Goal: Information Seeking & Learning: Check status

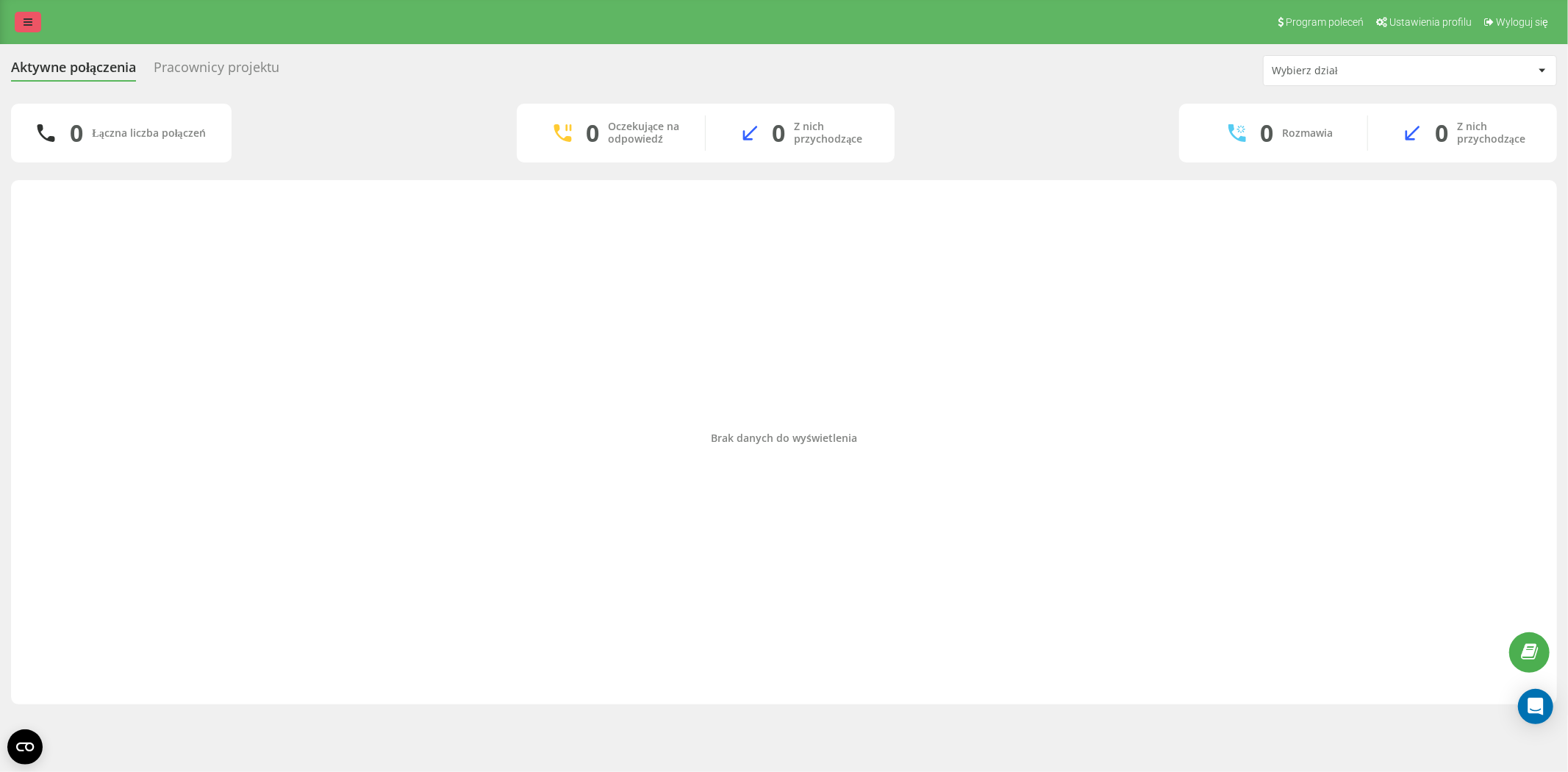
click at [30, 22] on icon at bounding box center [28, 22] width 9 height 10
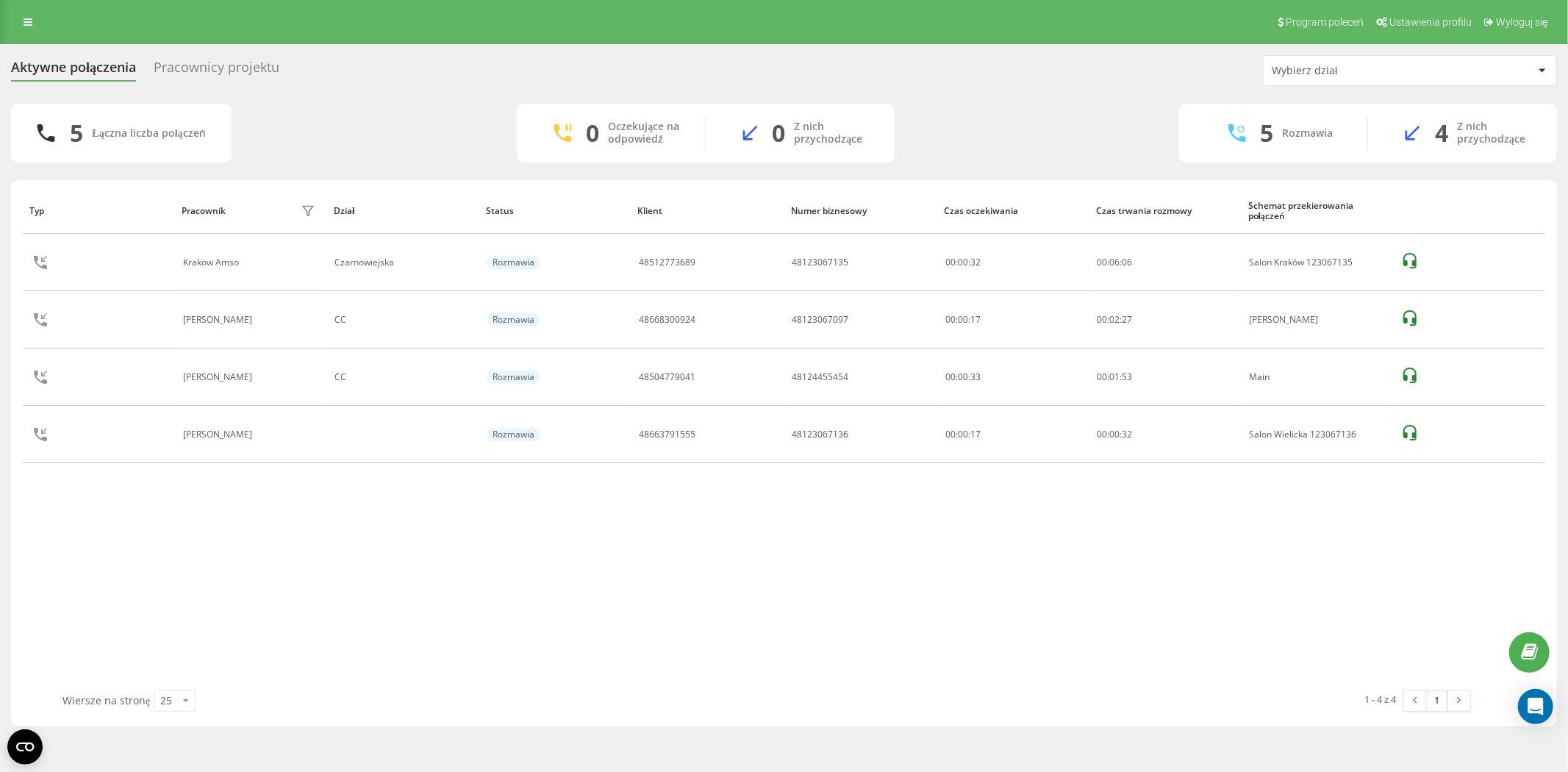
click at [743, 562] on div "Typ Pracownik filtra Dział Status Klient Numer biznesowy Czas oczekiwania Czas …" at bounding box center [784, 438] width 1523 height 502
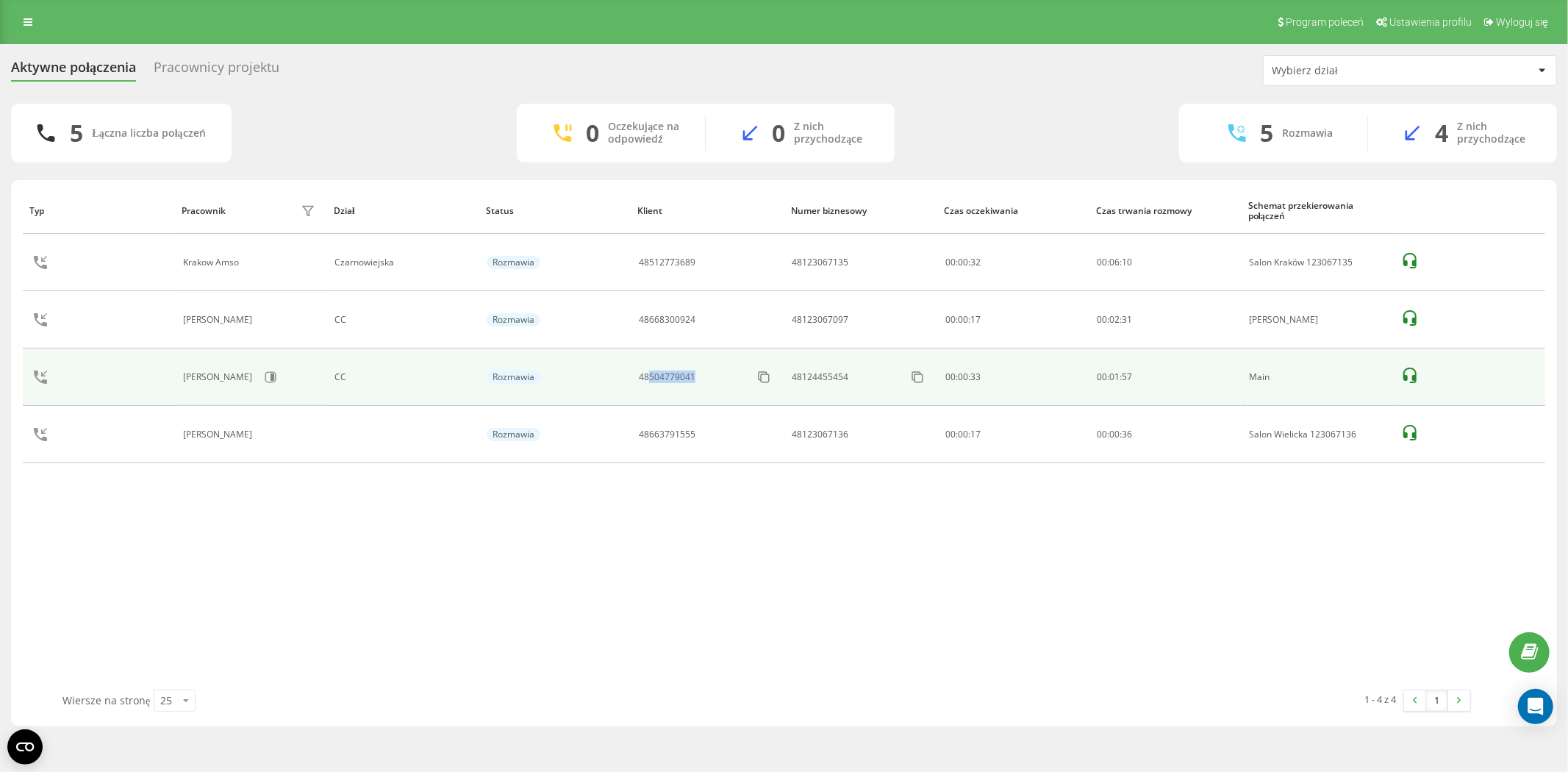
copy div "504779041"
drag, startPoint x: 707, startPoint y: 378, endPoint x: 651, endPoint y: 384, distance: 56.3
click at [651, 384] on div "48504779041" at bounding box center [707, 377] width 137 height 24
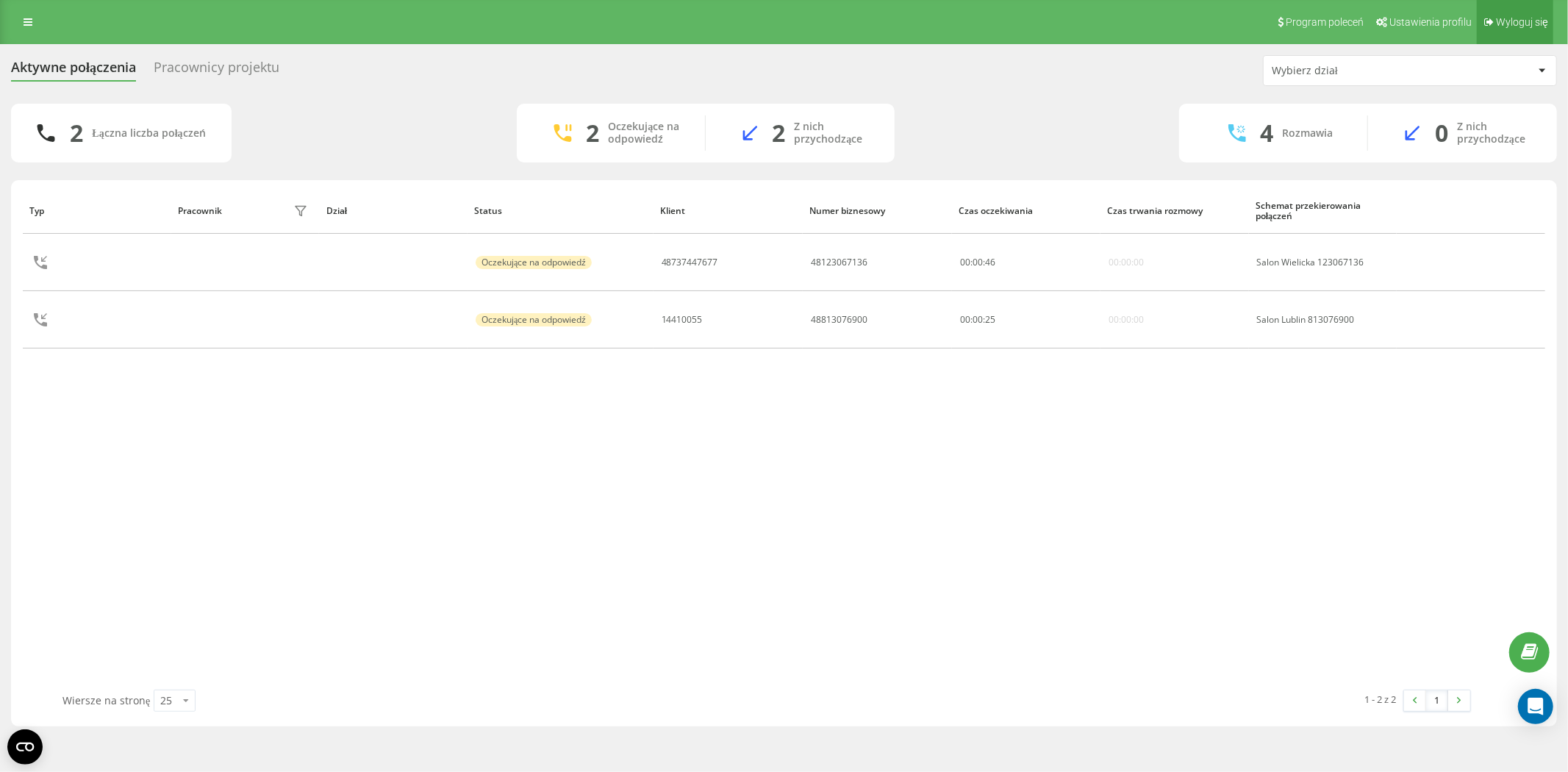
click at [1530, 27] on link "Wyloguj się" at bounding box center [1515, 22] width 76 height 45
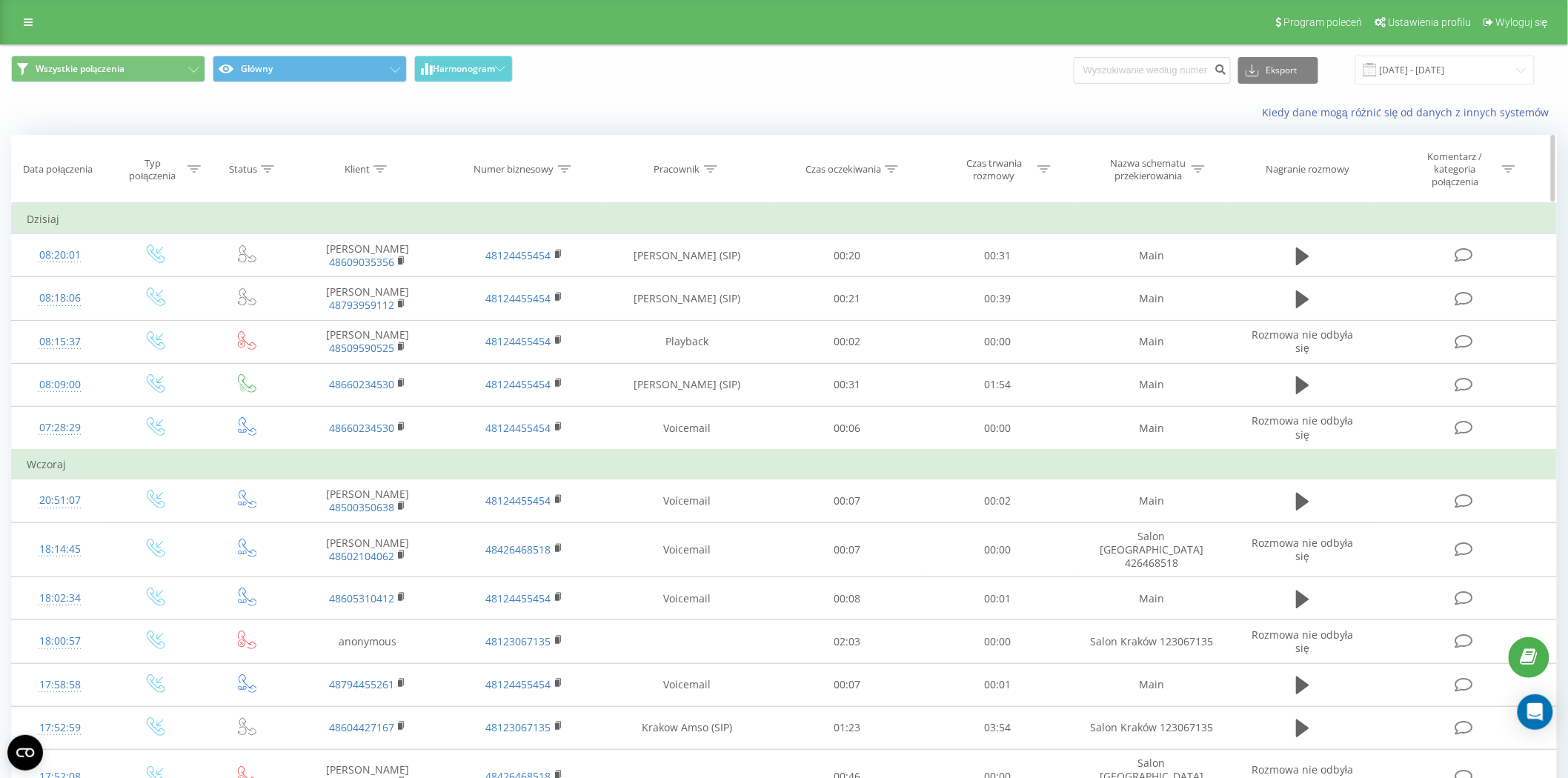
click at [703, 172] on icon at bounding box center [709, 169] width 13 height 8
click at [720, 312] on span "OK" at bounding box center [719, 311] width 41 height 23
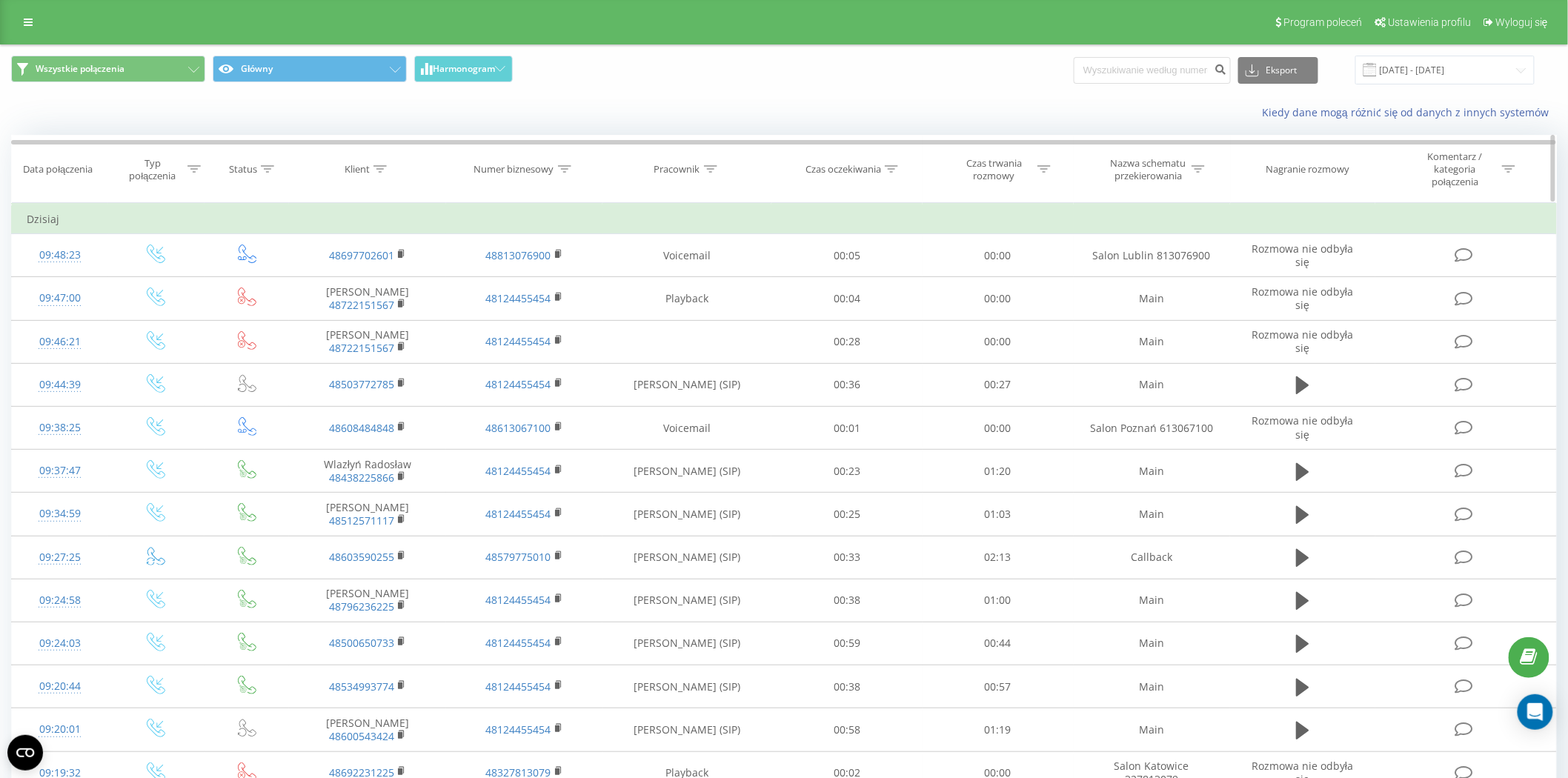
click at [563, 171] on icon at bounding box center [564, 169] width 13 height 8
click at [387, 174] on div "Klient" at bounding box center [367, 169] width 157 height 13
click at [377, 273] on input "text" at bounding box center [367, 282] width 130 height 26
paste input "504779041"
type input "504779041"
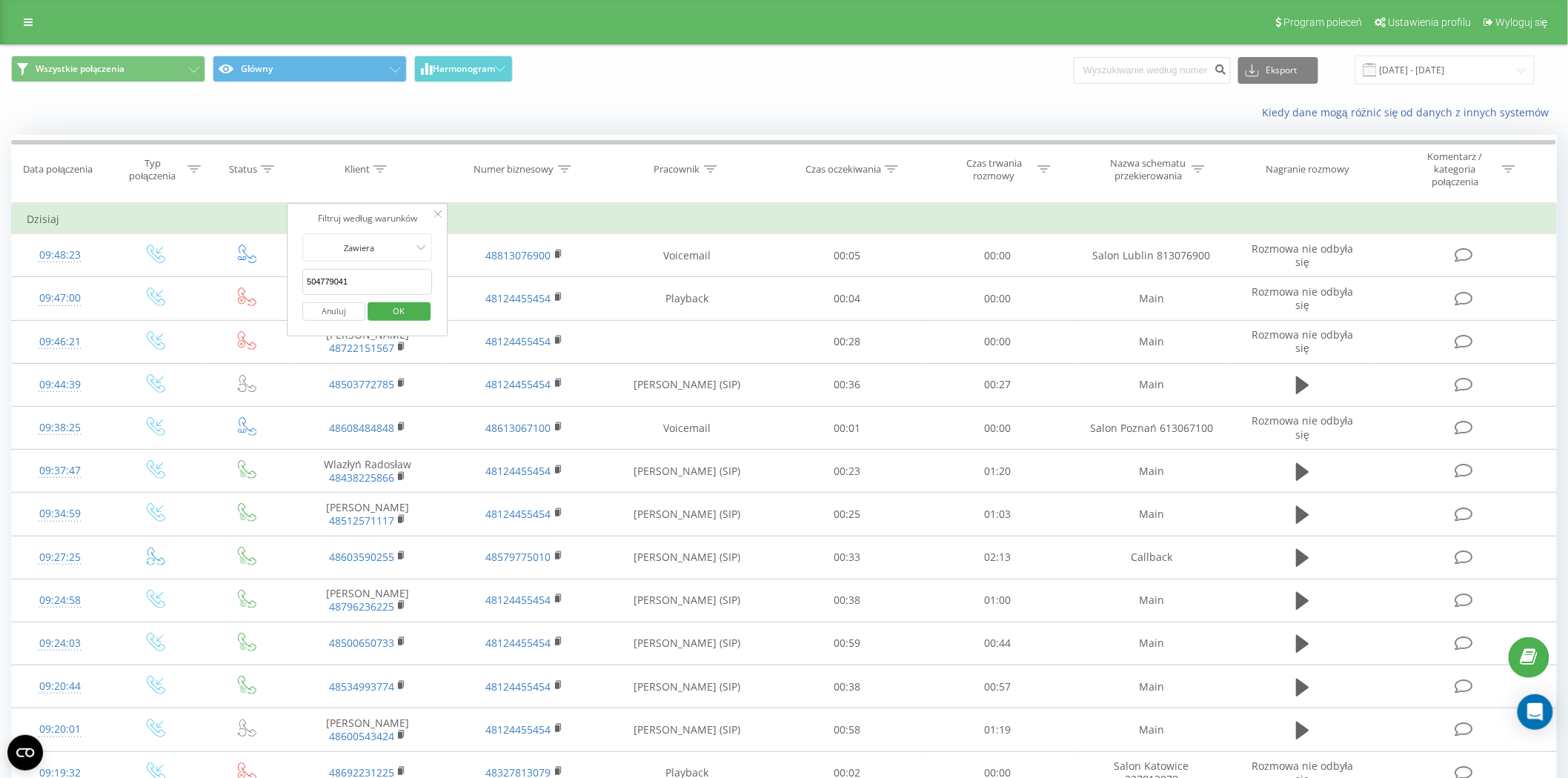
click at [388, 313] on span "OK" at bounding box center [398, 311] width 41 height 23
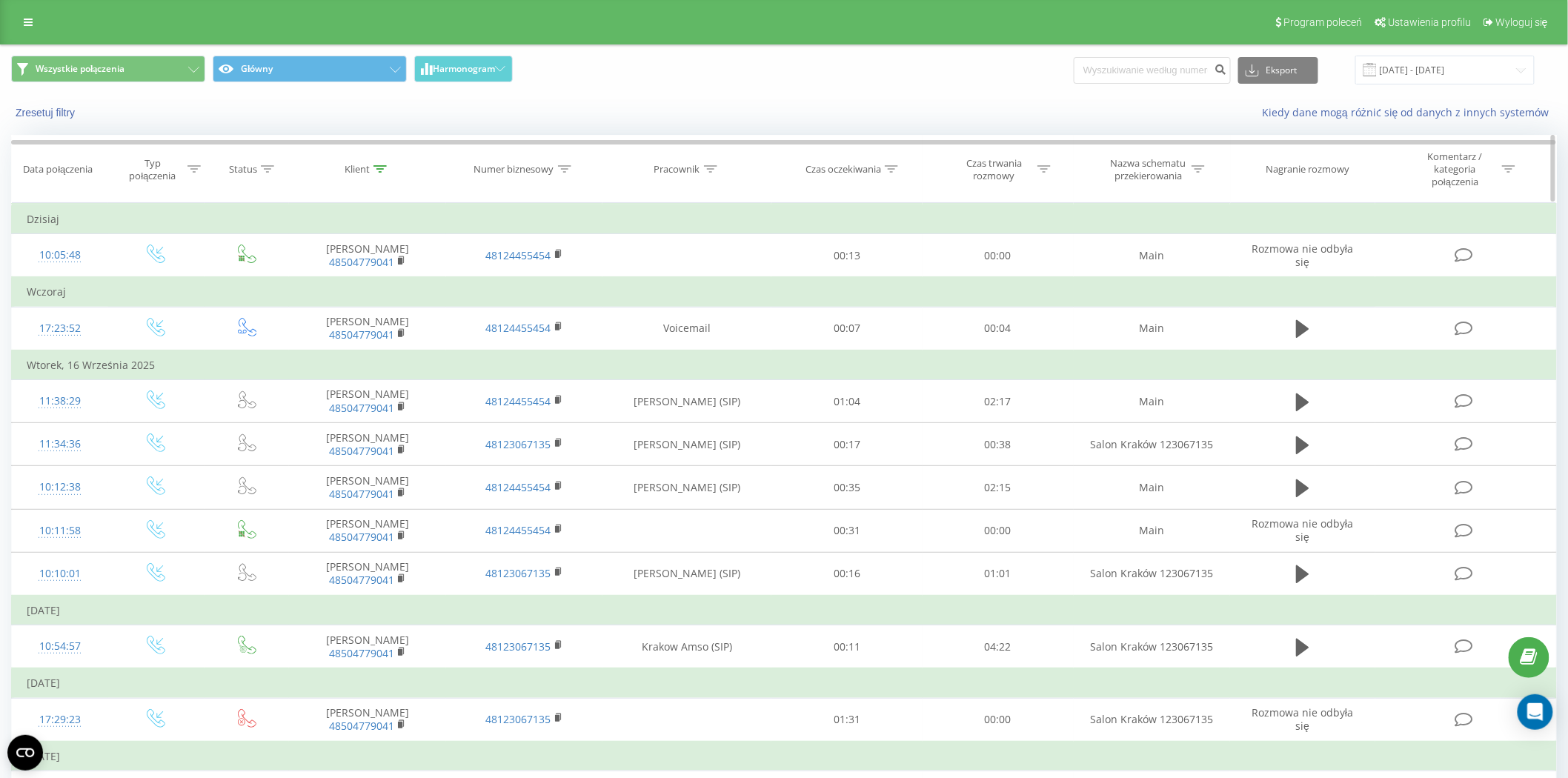
click at [379, 166] on icon at bounding box center [379, 169] width 13 height 8
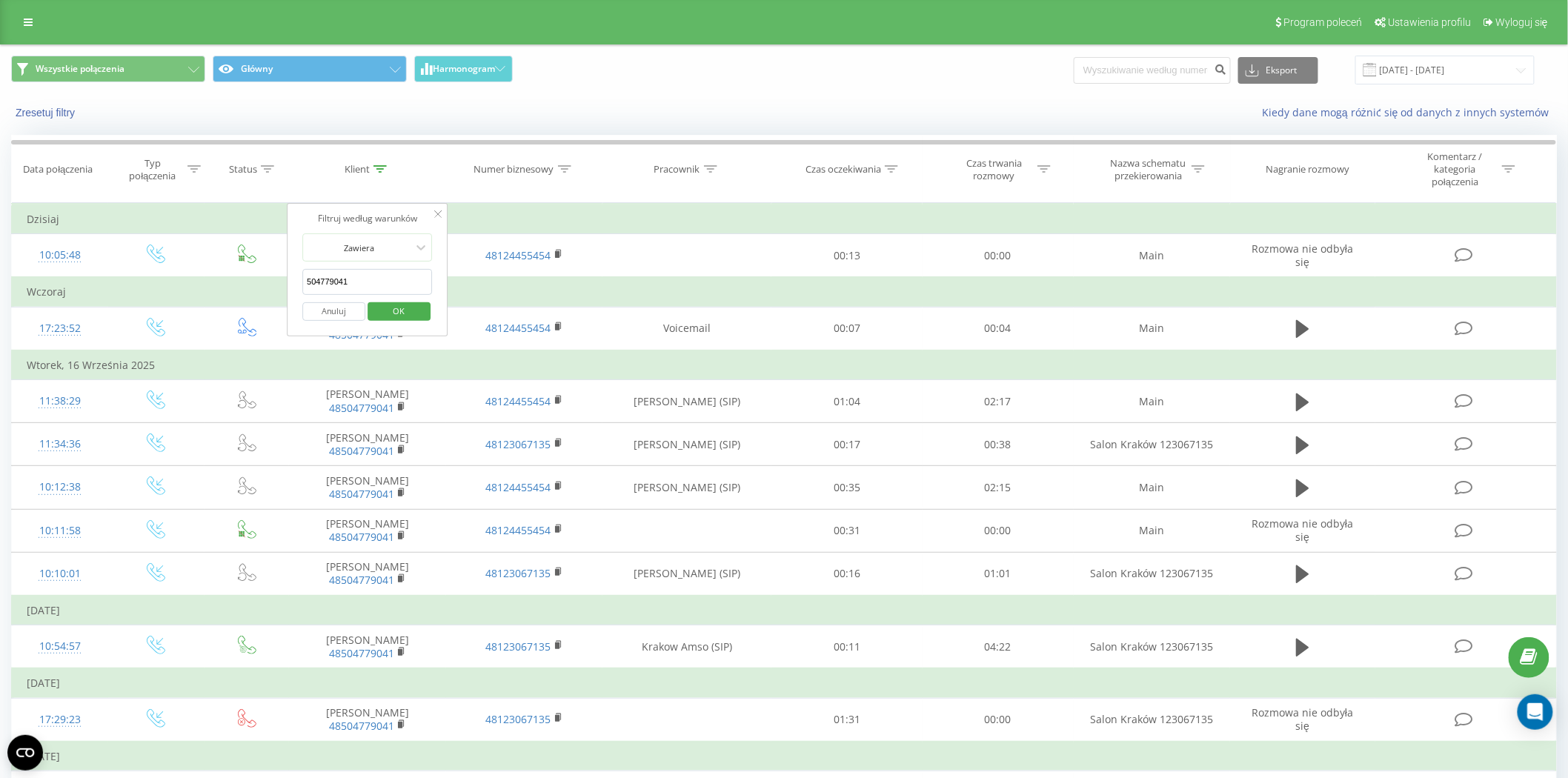
click at [330, 313] on button "Anuluj" at bounding box center [334, 311] width 63 height 18
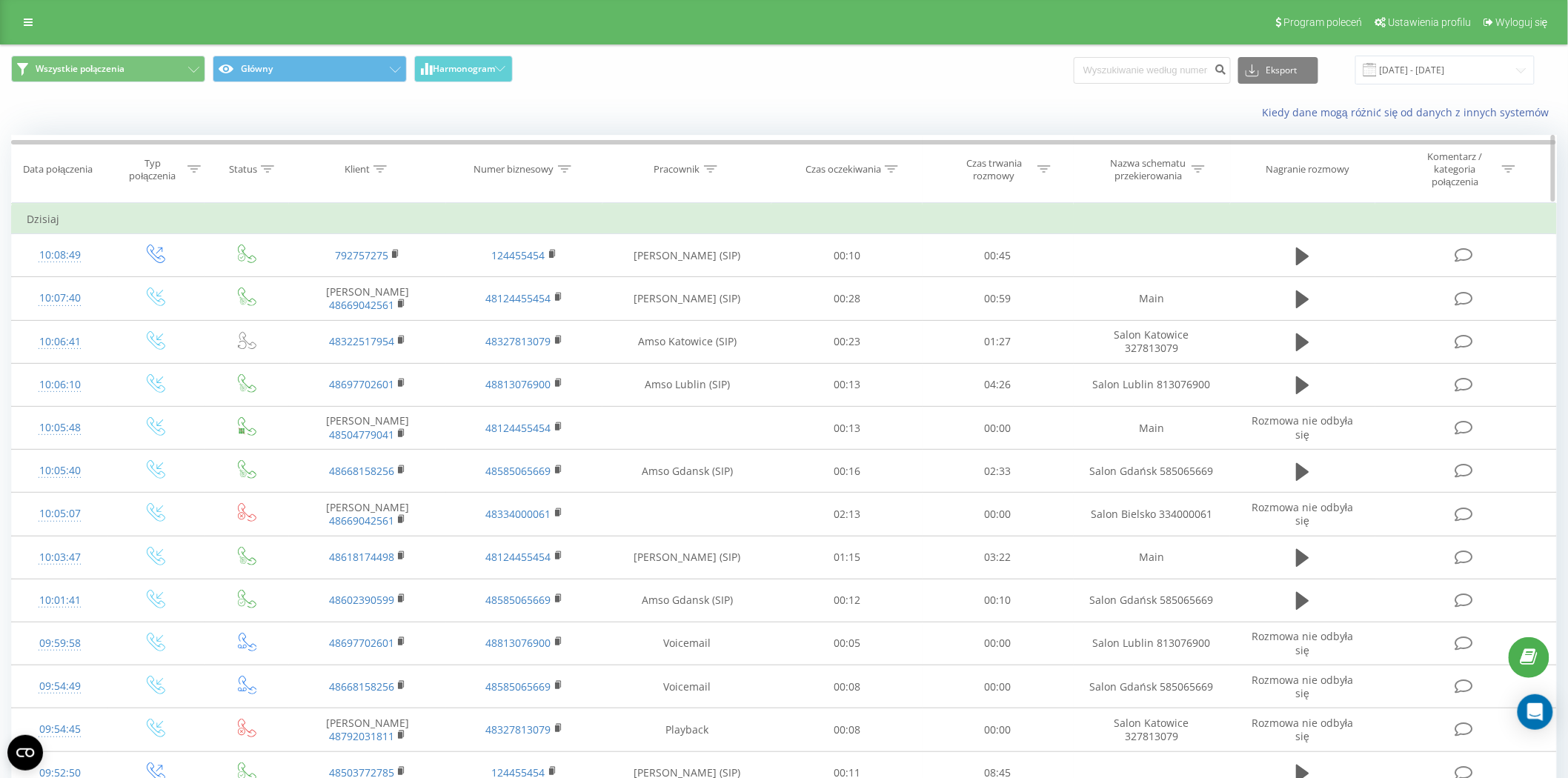
click at [706, 172] on icon at bounding box center [709, 169] width 13 height 8
click at [737, 310] on span "OK" at bounding box center [719, 311] width 41 height 23
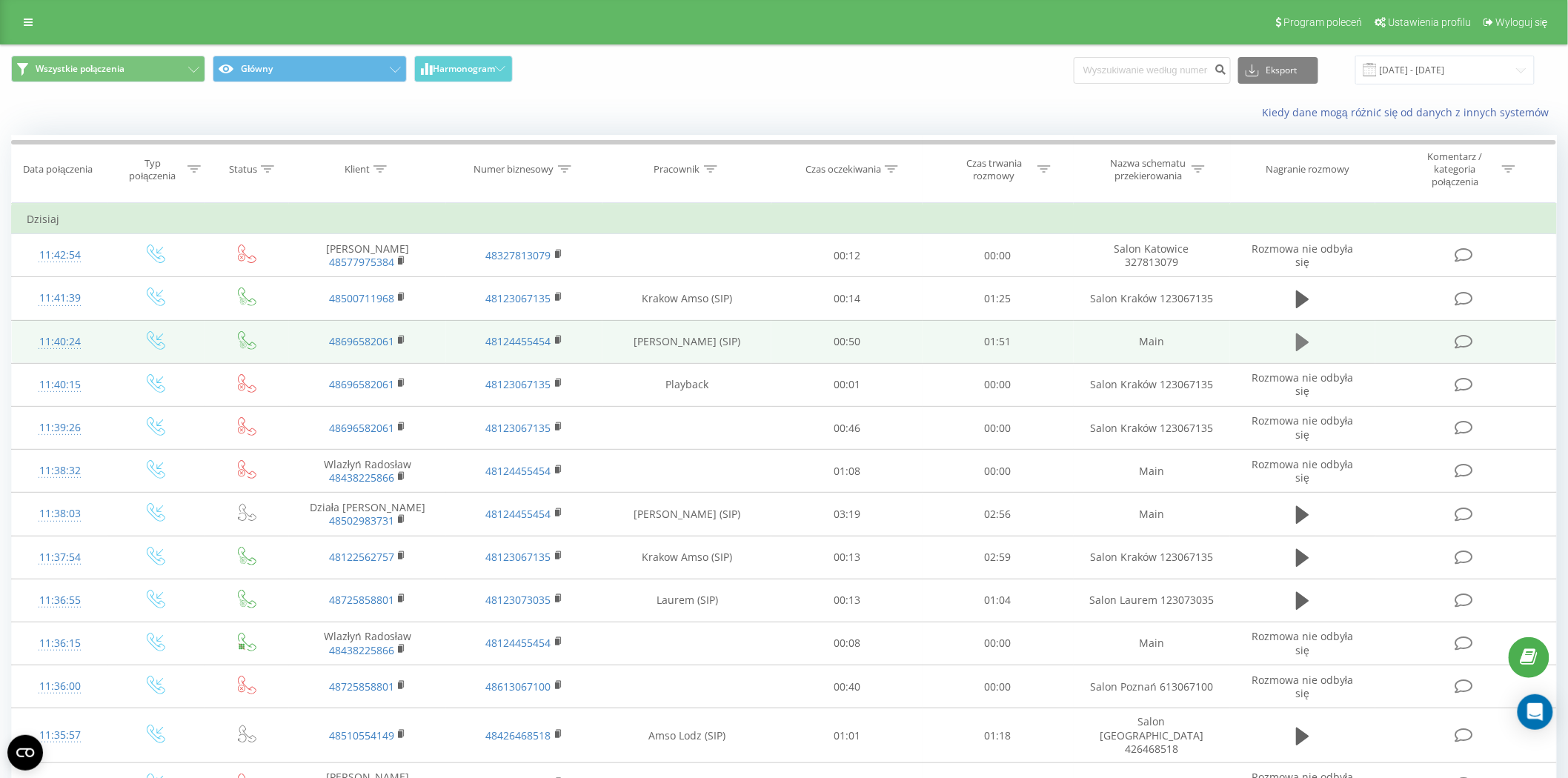
click at [1304, 340] on icon at bounding box center [1302, 342] width 13 height 18
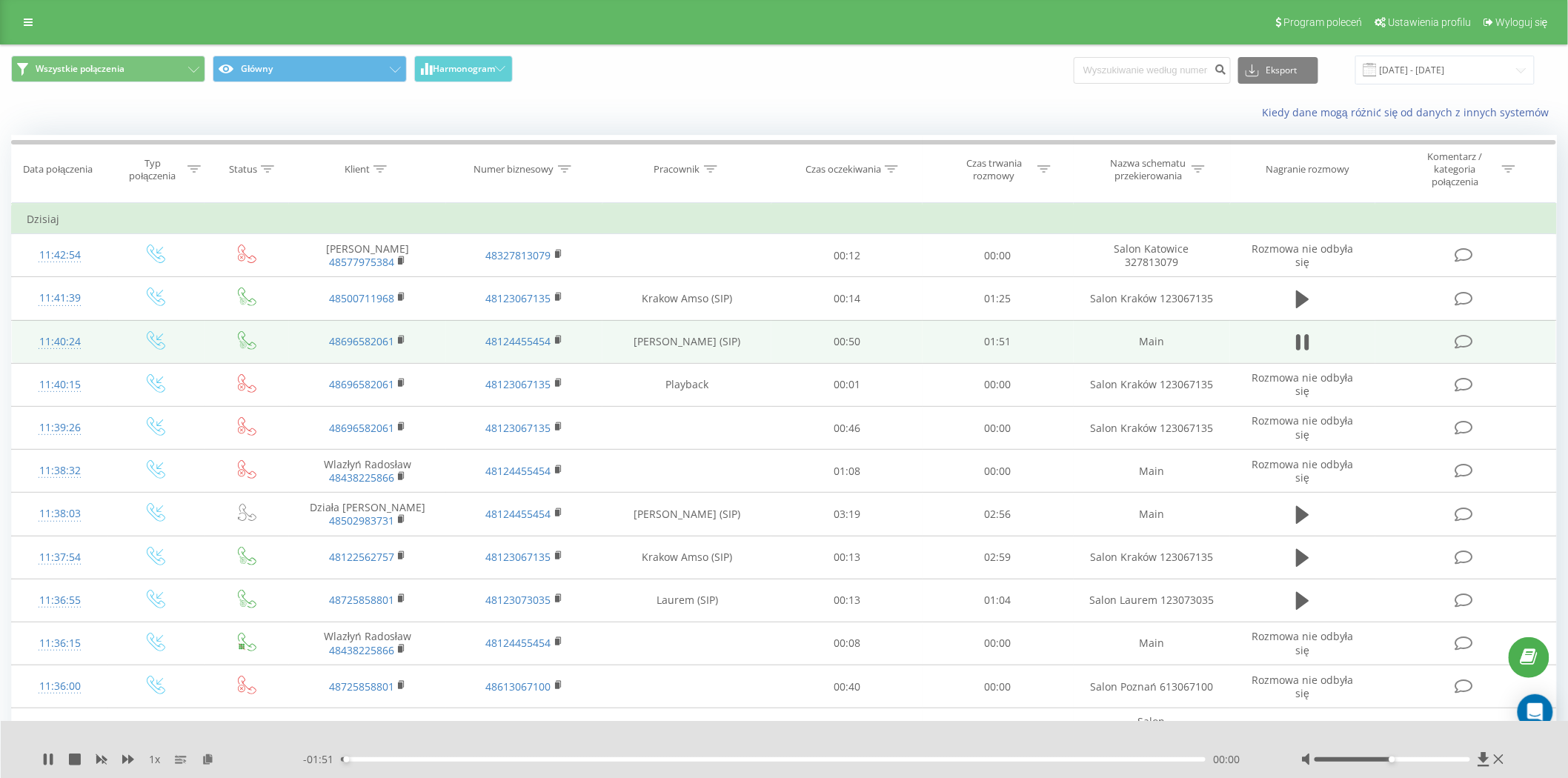
click at [390, 757] on div "00:00" at bounding box center [772, 759] width 865 height 4
click at [426, 757] on div "00:11" at bounding box center [772, 759] width 865 height 4
click at [451, 759] on div "00:11" at bounding box center [772, 759] width 865 height 4
click at [1303, 334] on icon at bounding box center [1302, 342] width 13 height 21
click at [559, 166] on icon at bounding box center [564, 169] width 13 height 8
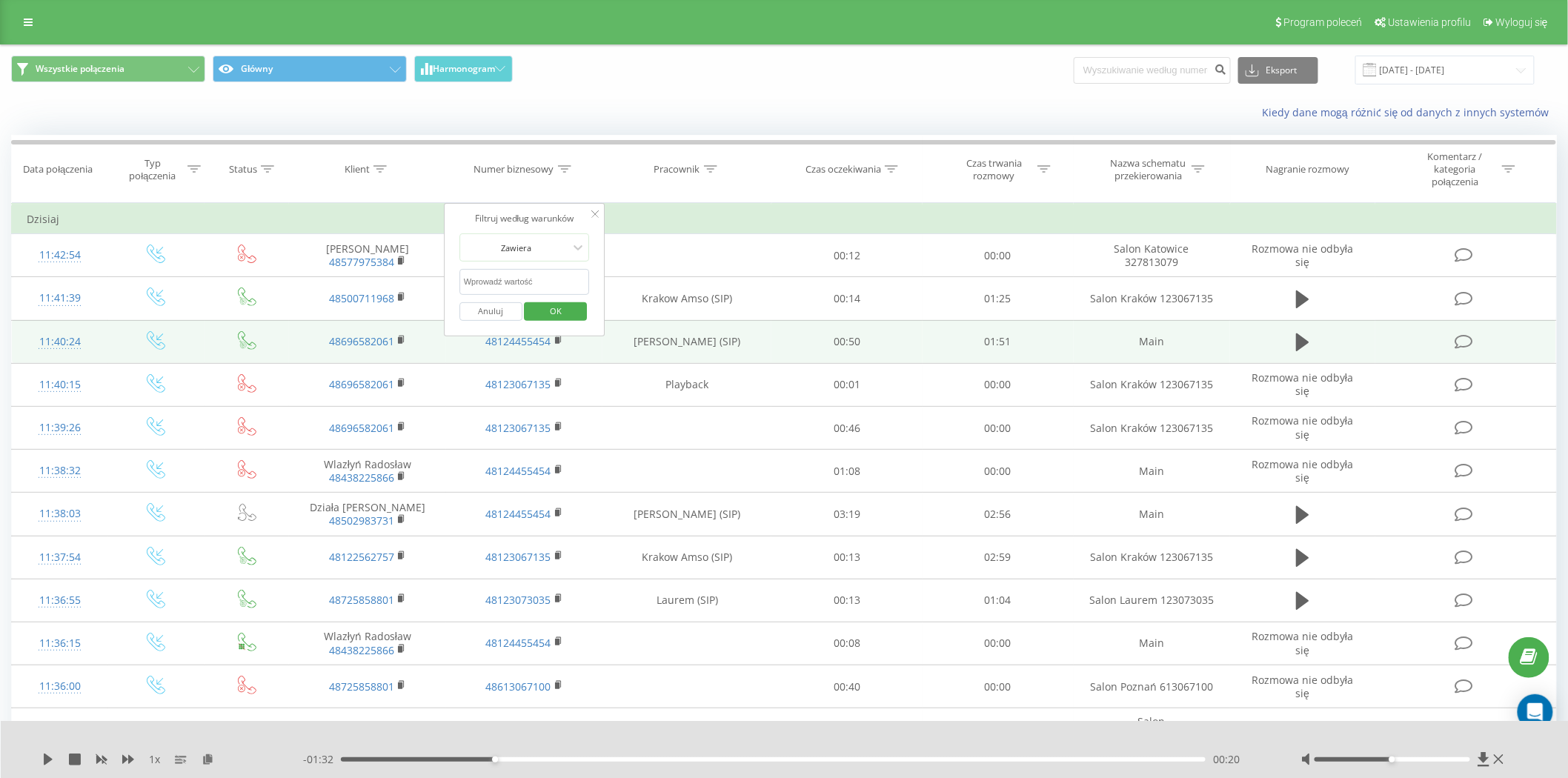
click at [563, 309] on span "OK" at bounding box center [556, 311] width 41 height 23
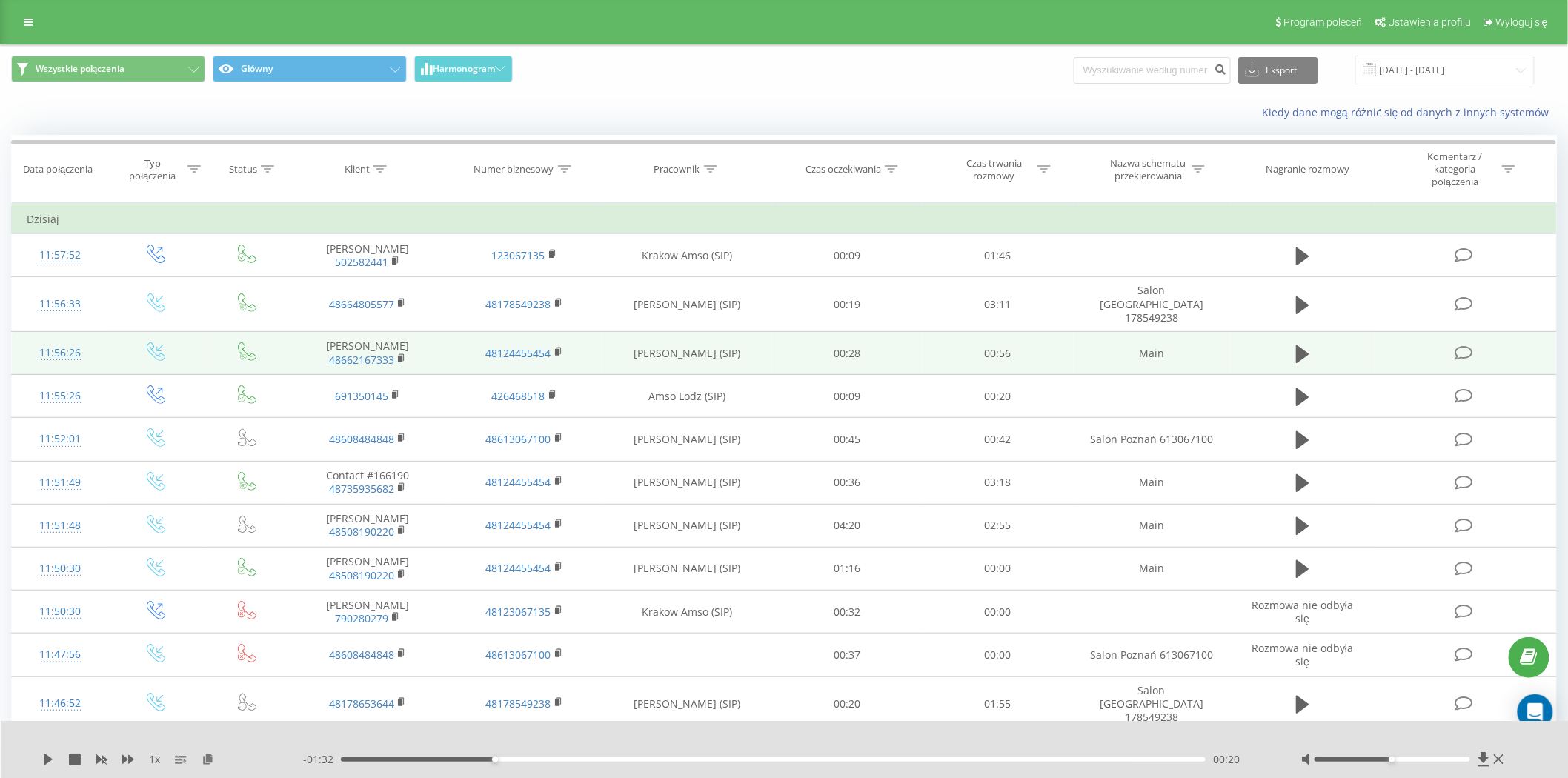
click at [408, 354] on span "48662167333" at bounding box center [367, 360] width 128 height 13
click at [398, 356] on rect at bounding box center [400, 360] width 4 height 7
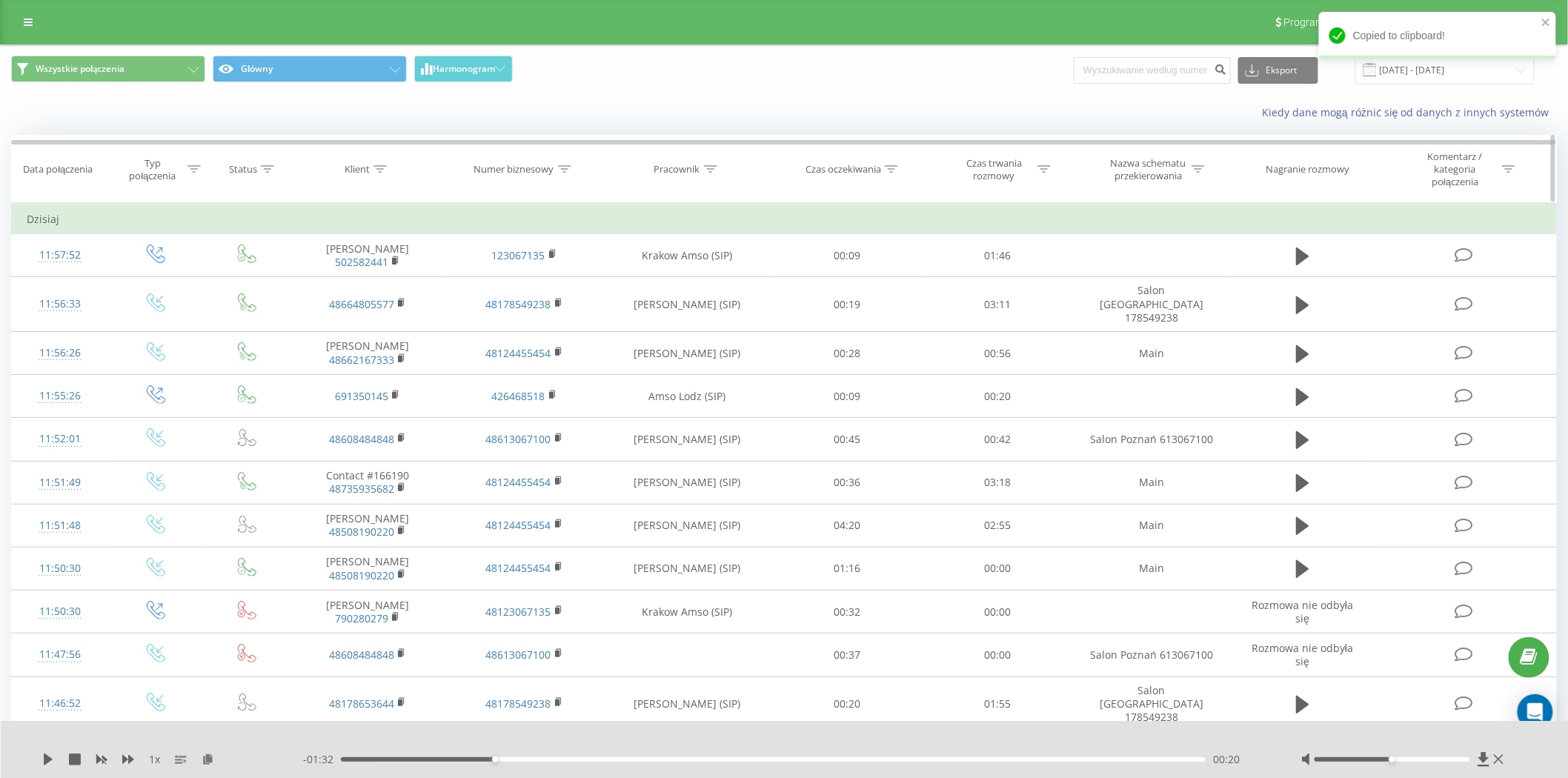
click at [559, 171] on icon at bounding box center [564, 169] width 13 height 8
click at [378, 172] on icon at bounding box center [379, 169] width 13 height 8
click at [387, 285] on input "text" at bounding box center [367, 282] width 130 height 26
paste input "604405028"
type input "604405028"
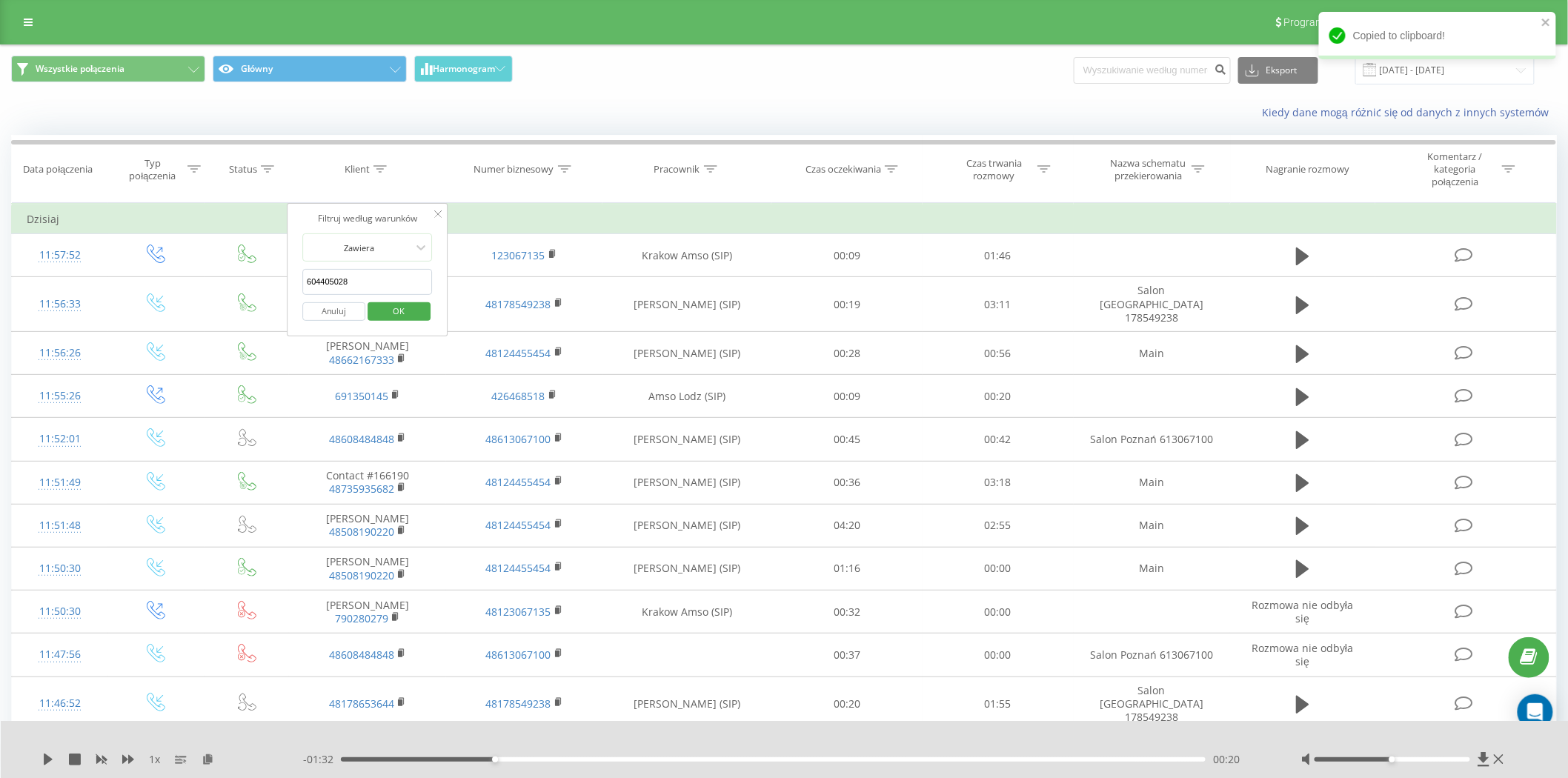
click at [398, 304] on span "OK" at bounding box center [398, 311] width 41 height 23
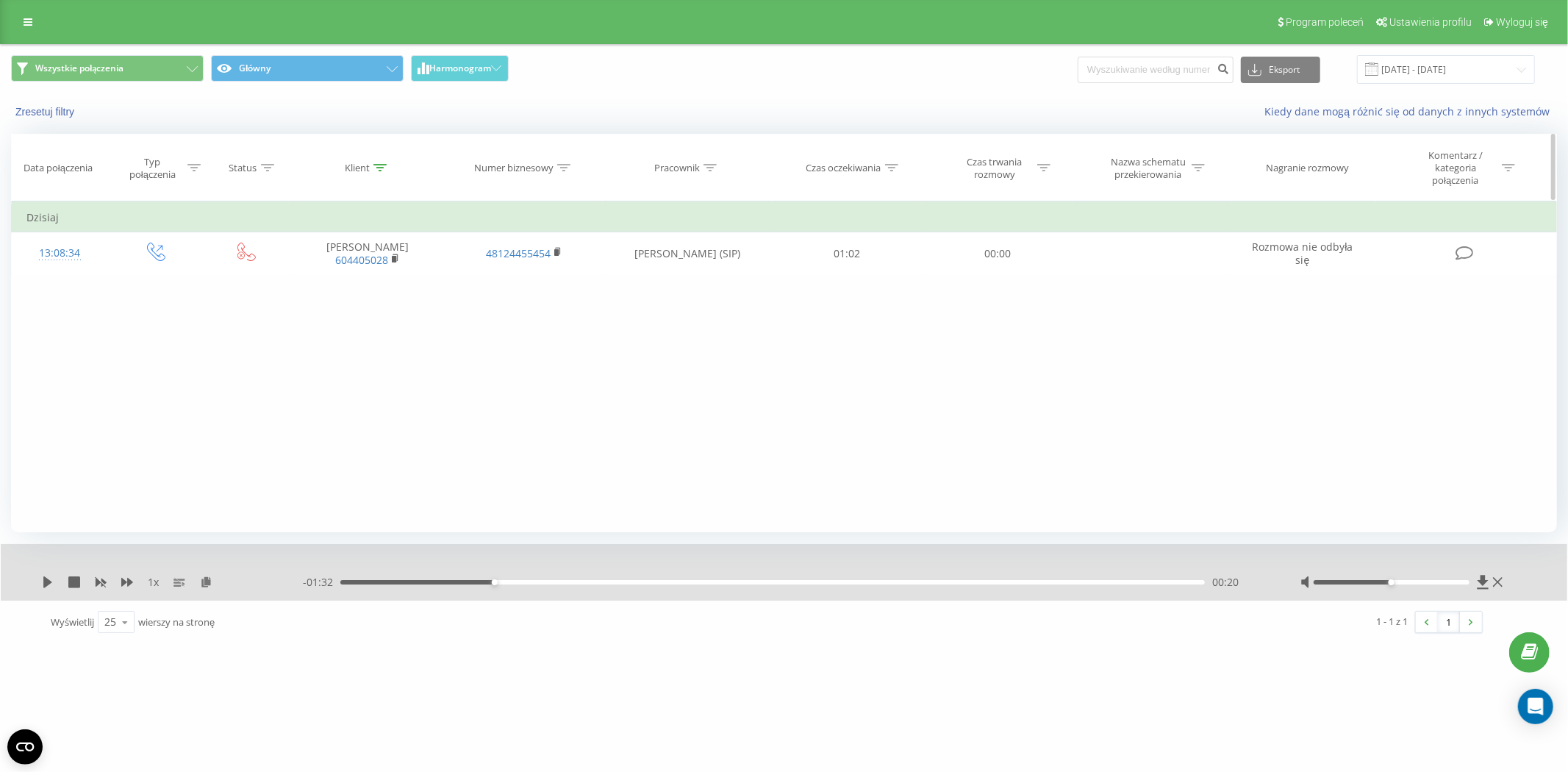
click at [376, 168] on icon at bounding box center [380, 168] width 13 height 8
click at [346, 306] on button "Anuluj" at bounding box center [334, 309] width 62 height 18
